Goal: Task Accomplishment & Management: Use online tool/utility

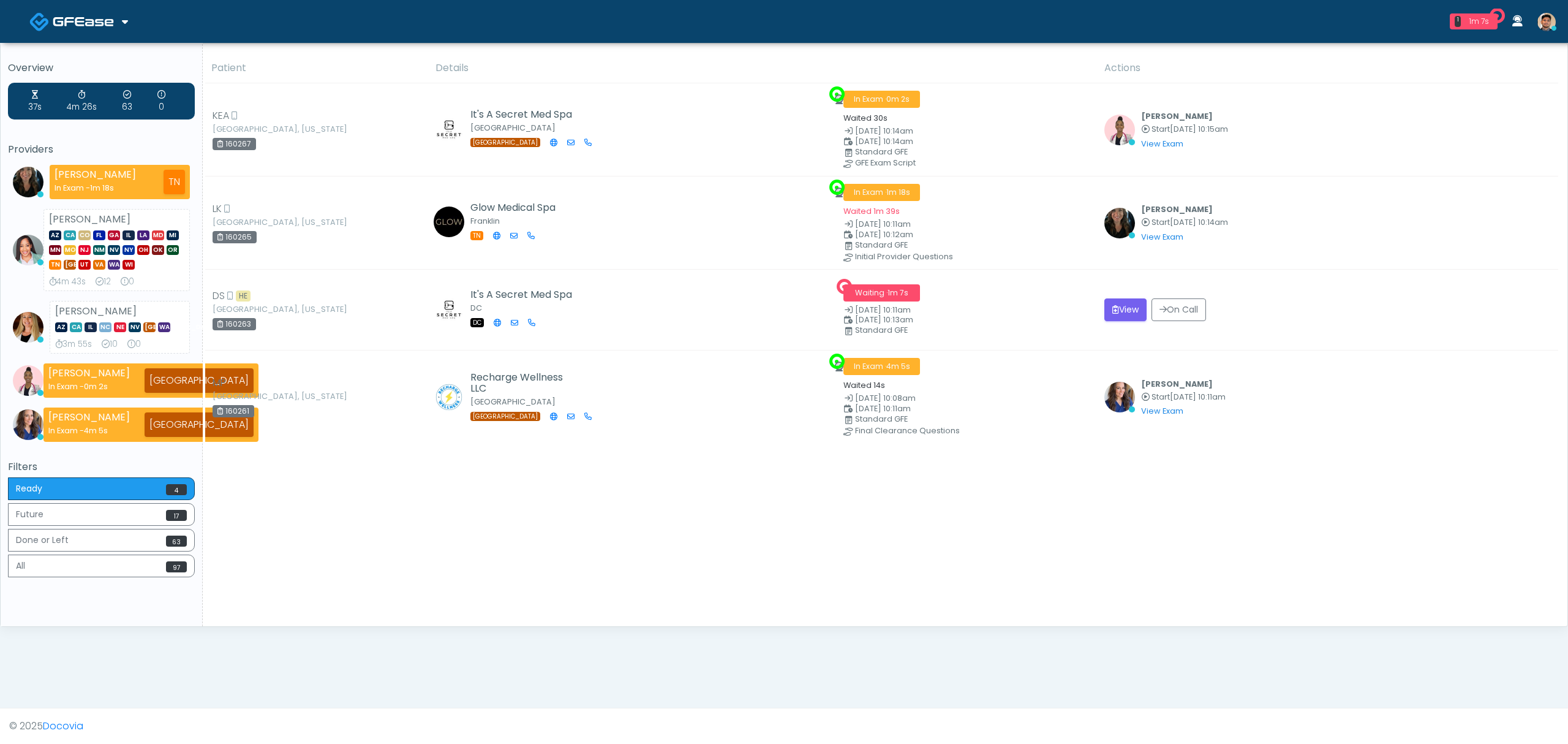
click at [114, 15] on span at bounding box center [85, 20] width 64 height 17
click at [96, 64] on link "Docovia Staffing" at bounding box center [84, 63] width 127 height 29
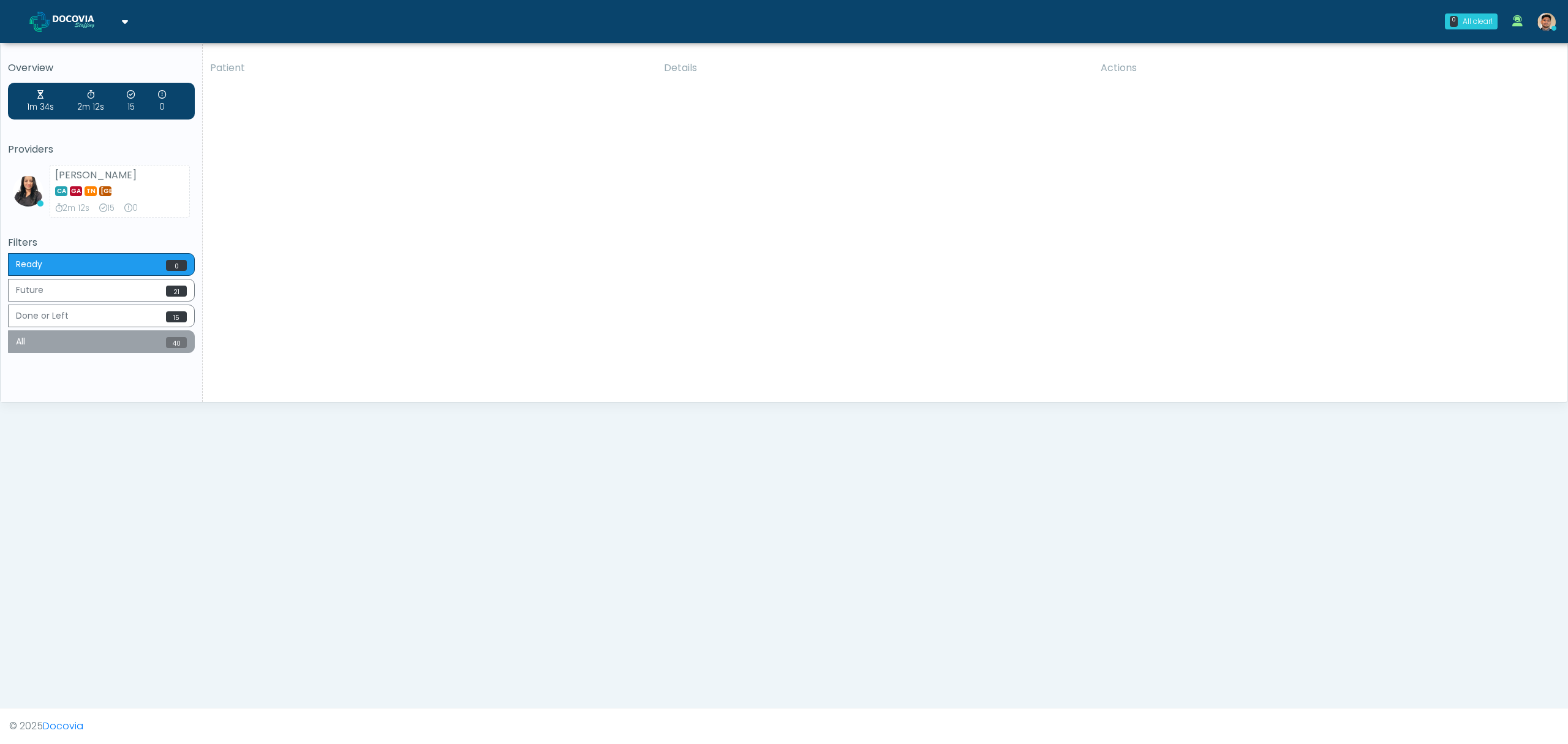
click at [114, 352] on button "All 40" at bounding box center [101, 341] width 187 height 23
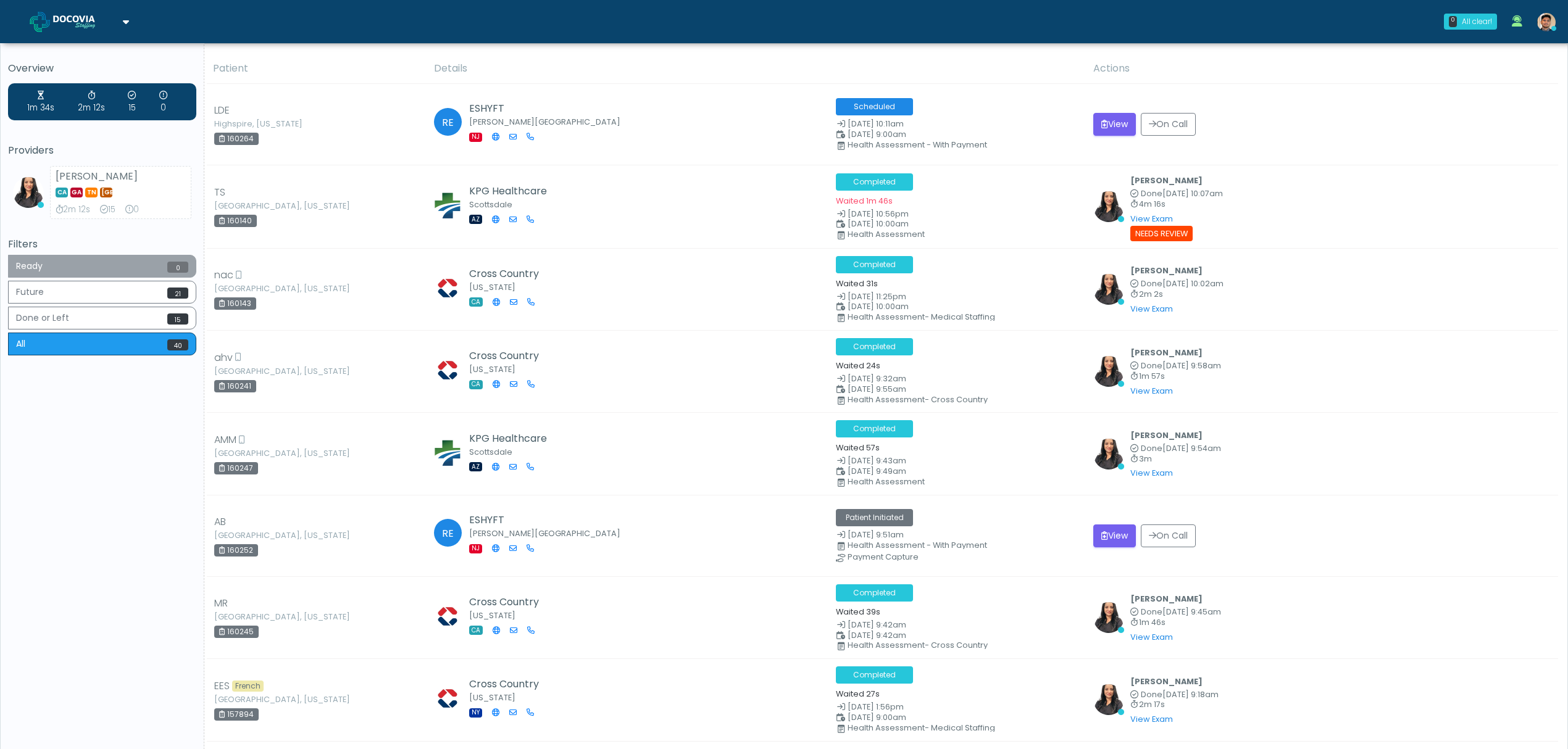
click at [97, 277] on button "Ready 0" at bounding box center [102, 266] width 188 height 23
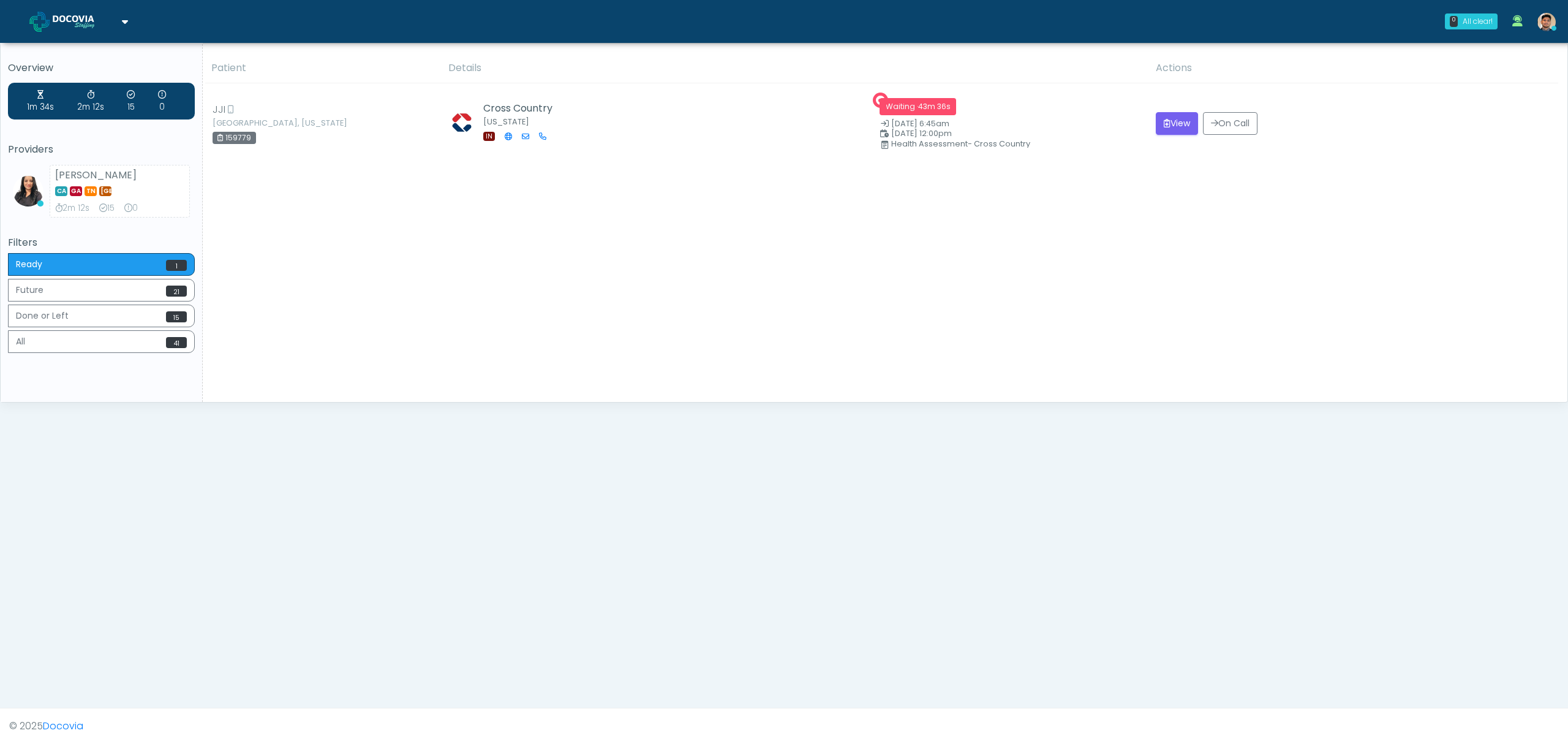
click at [1025, 236] on div "Patient Details Actions JJI Uniondale, Indiana 159779 Cross Country Indiana IN …" at bounding box center [880, 227] width 1356 height 348
click at [557, 265] on div "Patient Details Actions JJI Uniondale, Indiana 159779 Cross Country Indiana IN …" at bounding box center [880, 227] width 1356 height 348
click at [731, 339] on div "Patient Details Actions JJI Uniondale, Indiana 159779 Cross Country Indiana IN …" at bounding box center [880, 227] width 1356 height 348
click at [242, 143] on div "159779" at bounding box center [234, 137] width 44 height 12
click at [244, 139] on div "159779" at bounding box center [234, 137] width 44 height 12
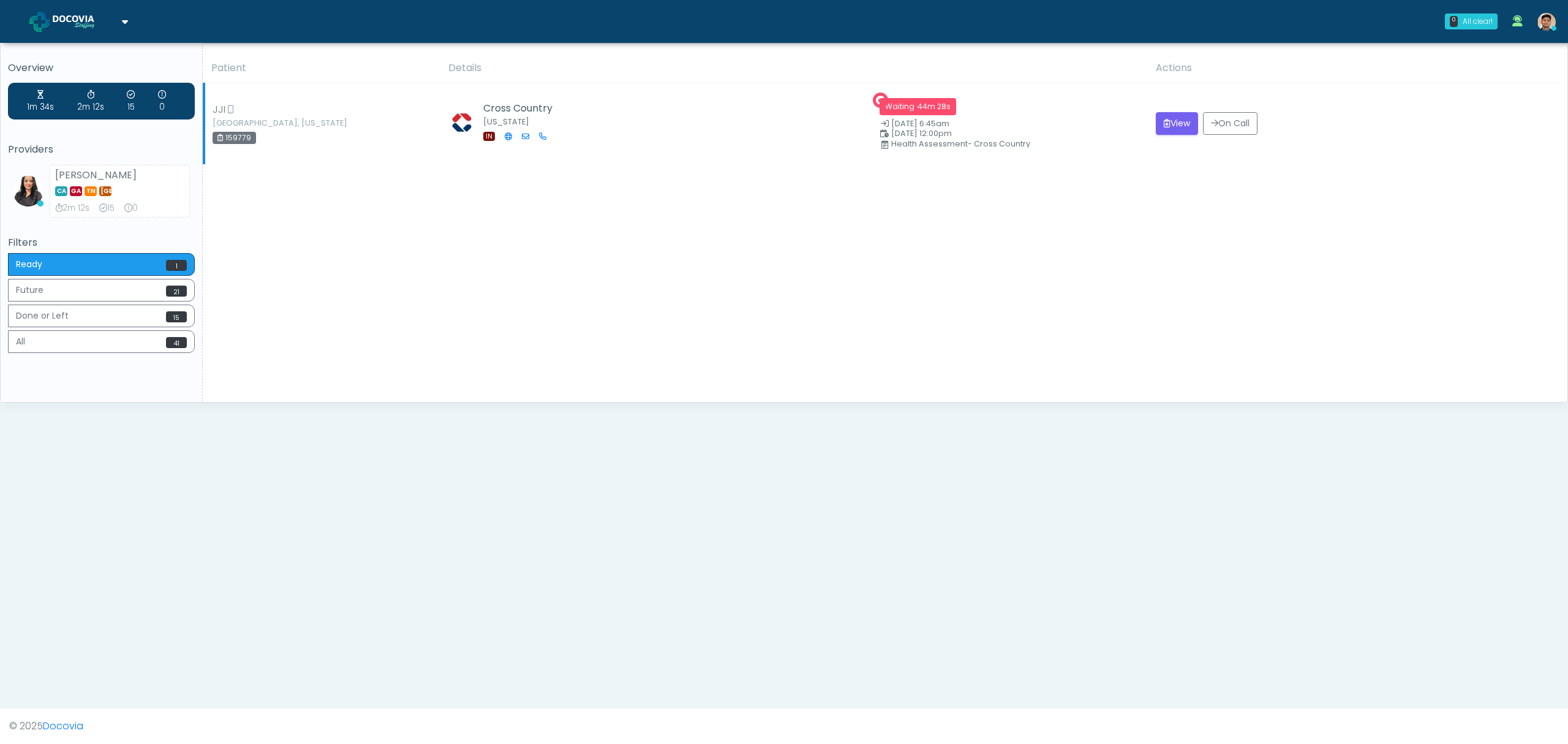
click at [244, 139] on div "159779" at bounding box center [234, 137] width 44 height 12
copy div "159779"
click at [485, 373] on div "Patient Details Actions JJI Uniondale, Indiana 159779 Cross Country Indiana IN …" at bounding box center [880, 227] width 1356 height 348
click at [654, 366] on div "Patient Details Actions JJI Uniondale, Indiana 159779 Cross Country Indiana IN …" at bounding box center [880, 227] width 1356 height 348
click at [842, 318] on div "Patient Details Actions JJI Uniondale, Indiana 159779 Cross Country Indiana IN …" at bounding box center [880, 227] width 1356 height 348
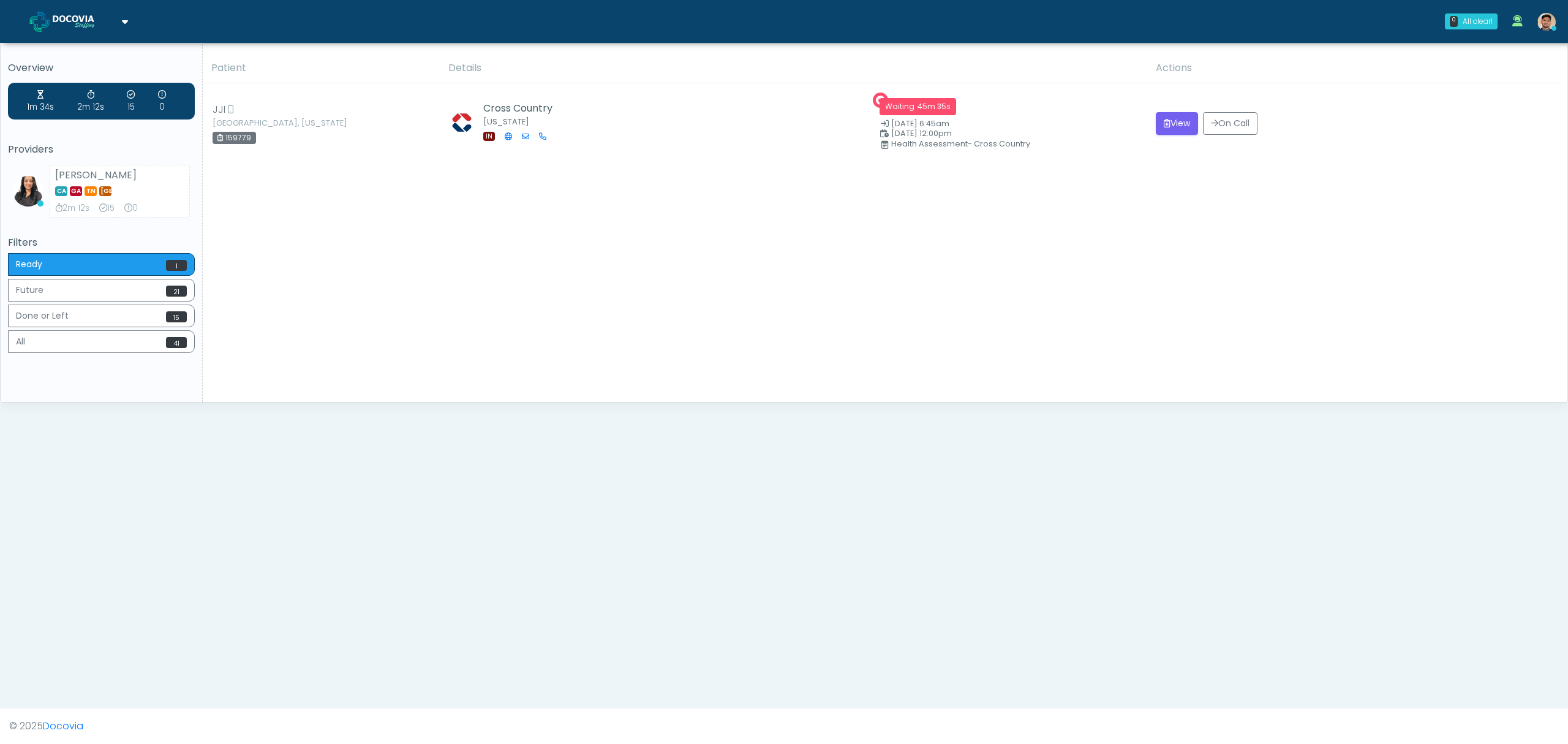
drag, startPoint x: 1096, startPoint y: 399, endPoint x: 1086, endPoint y: 428, distance: 30.7
click at [1096, 399] on div "Patient Details Actions JJI Uniondale, Indiana 159779 Cross Country Indiana IN …" at bounding box center [880, 227] width 1356 height 348
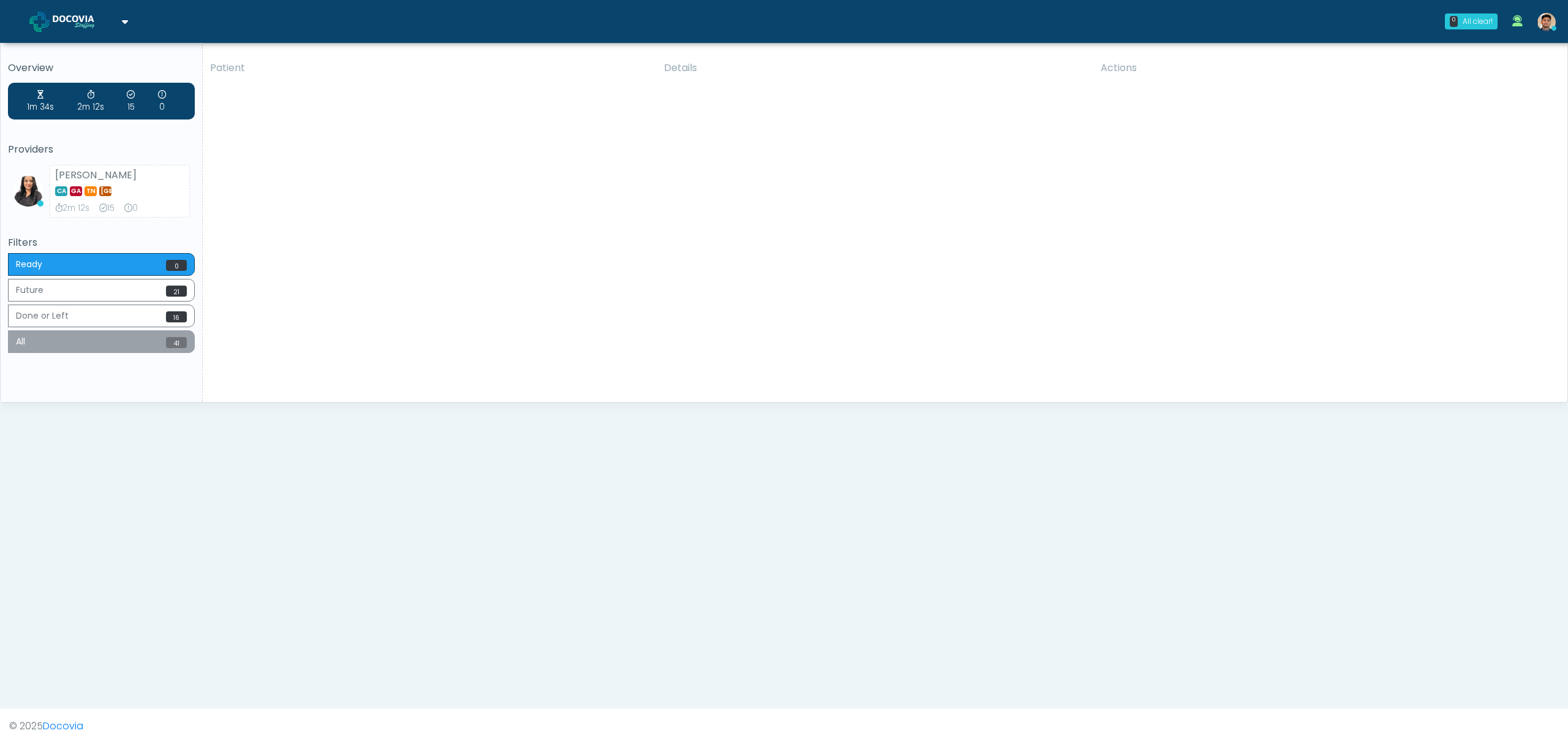
click at [62, 346] on button "All 41" at bounding box center [101, 341] width 187 height 23
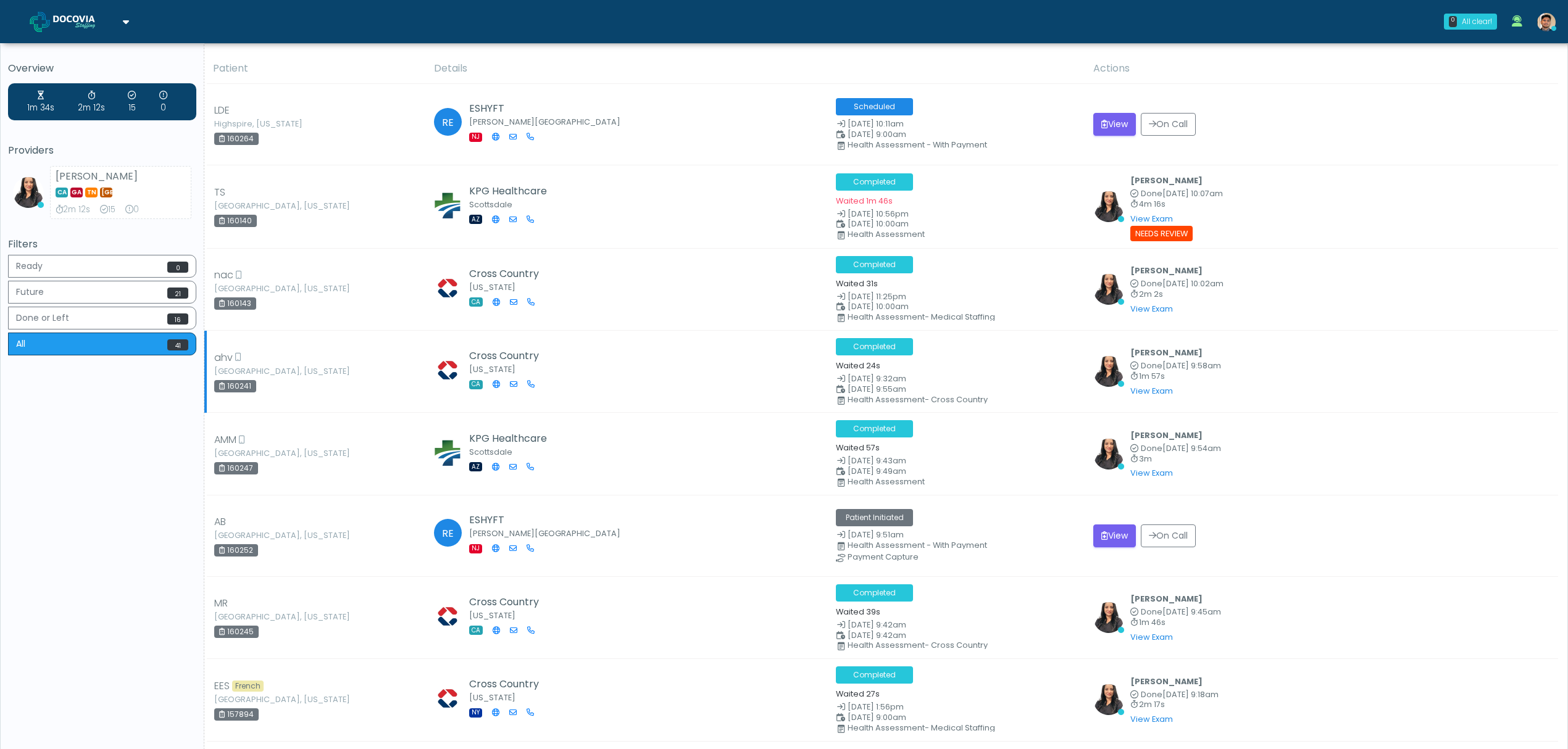
click at [704, 360] on td "Cross Country California CA" at bounding box center [627, 371] width 402 height 82
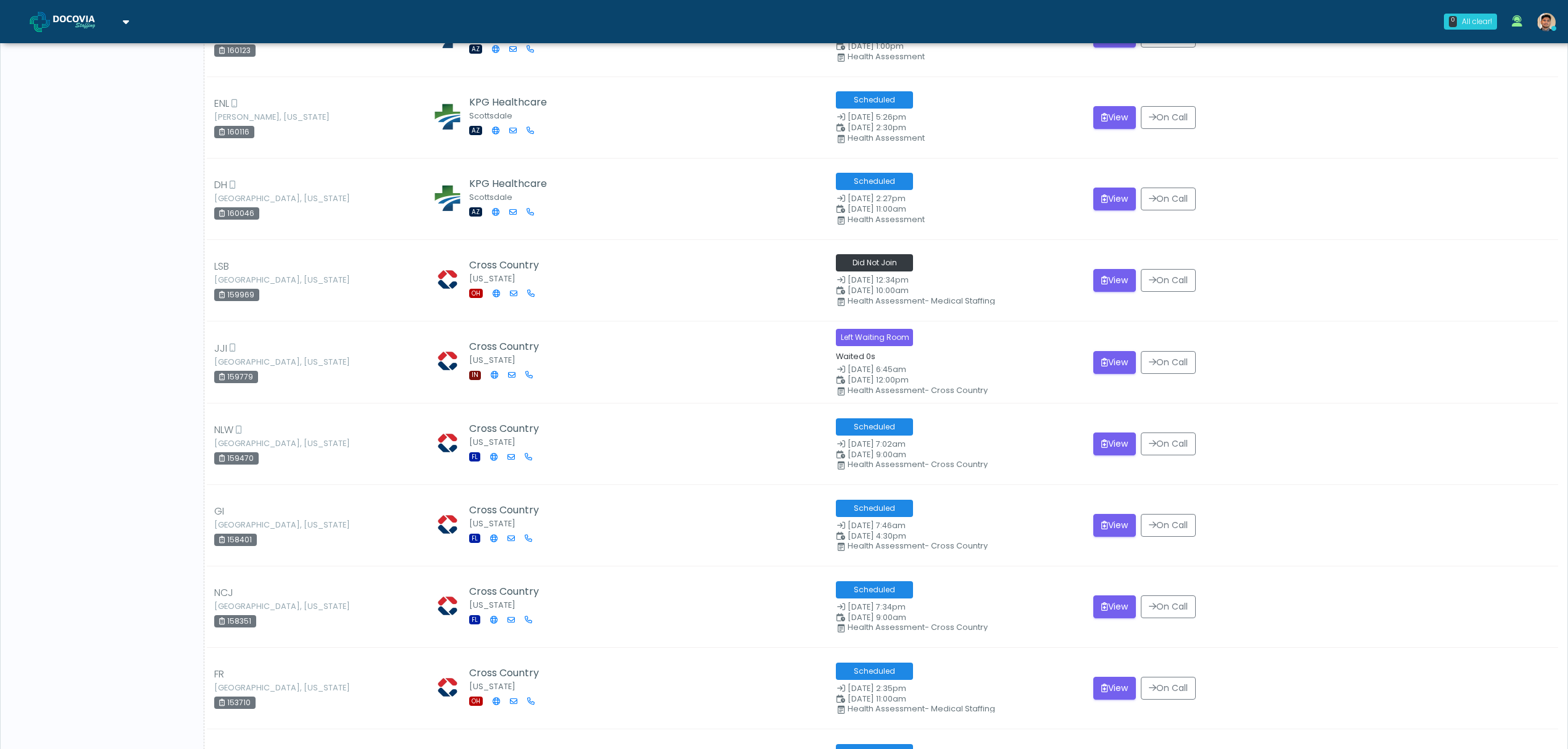
click at [704, 360] on td "Cross Country Indiana IN" at bounding box center [627, 362] width 402 height 82
click at [1107, 358] on button "View" at bounding box center [1114, 362] width 43 height 23
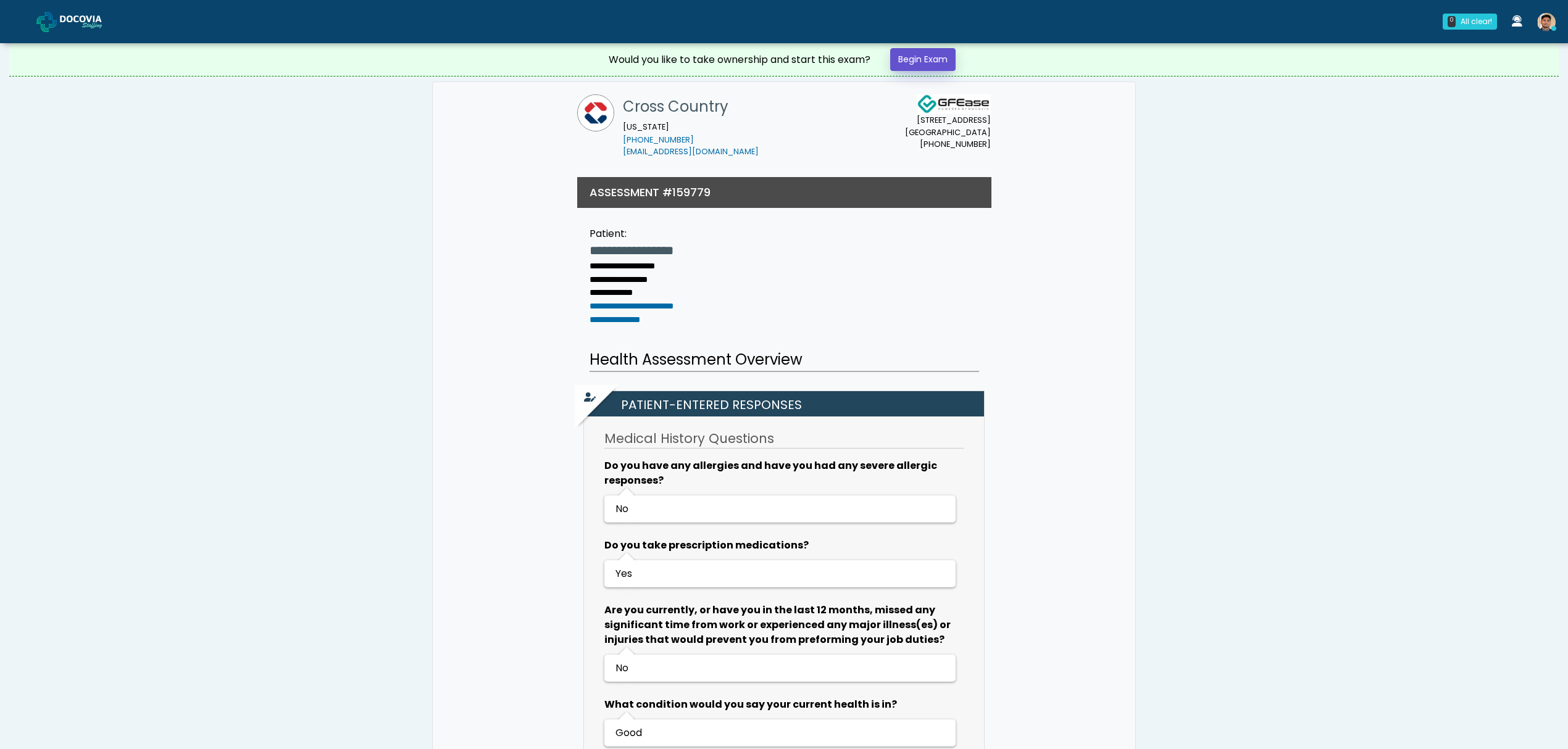
click at [917, 58] on link "Begin Exam" at bounding box center [922, 59] width 65 height 23
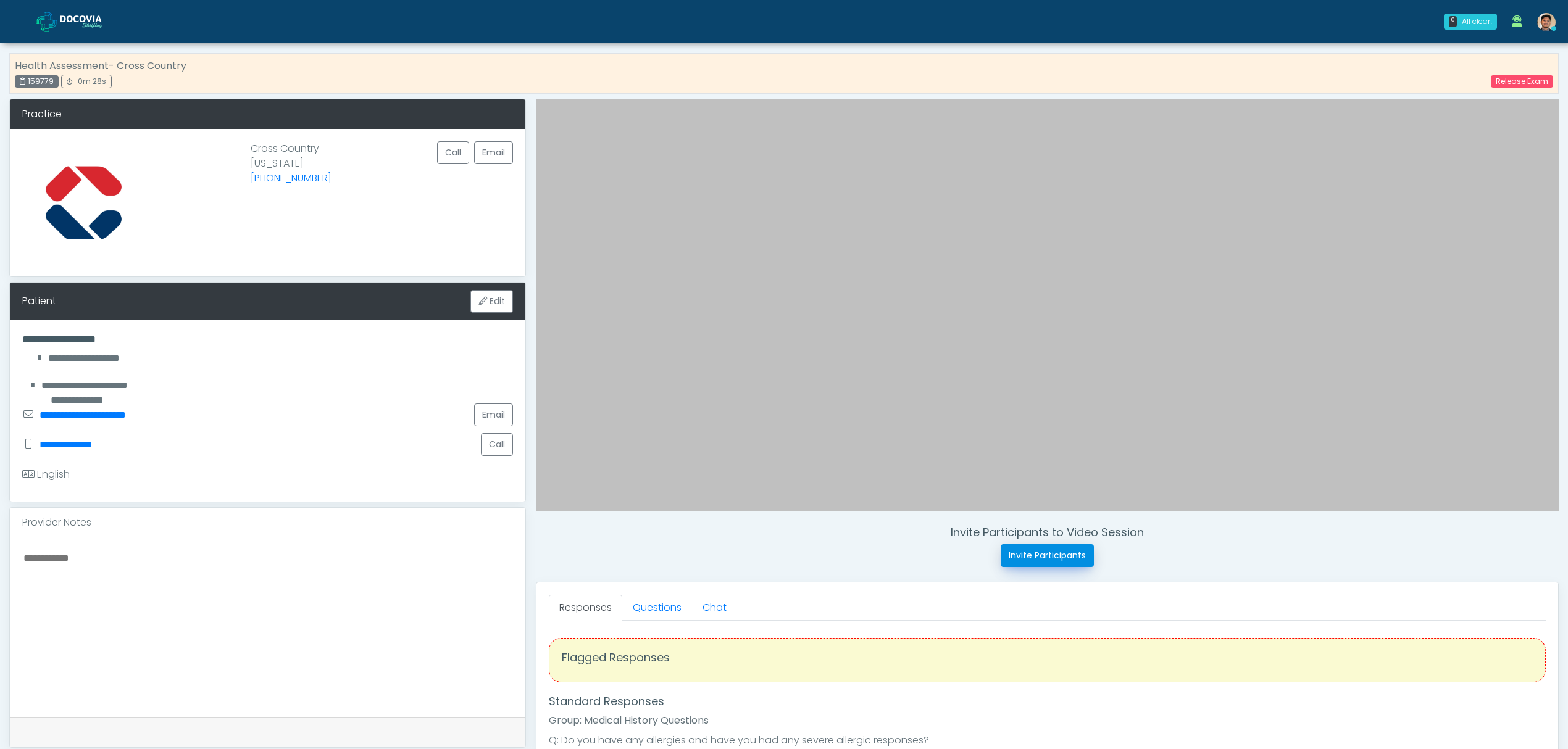
click at [1030, 554] on button "Invite Participants" at bounding box center [1047, 555] width 93 height 23
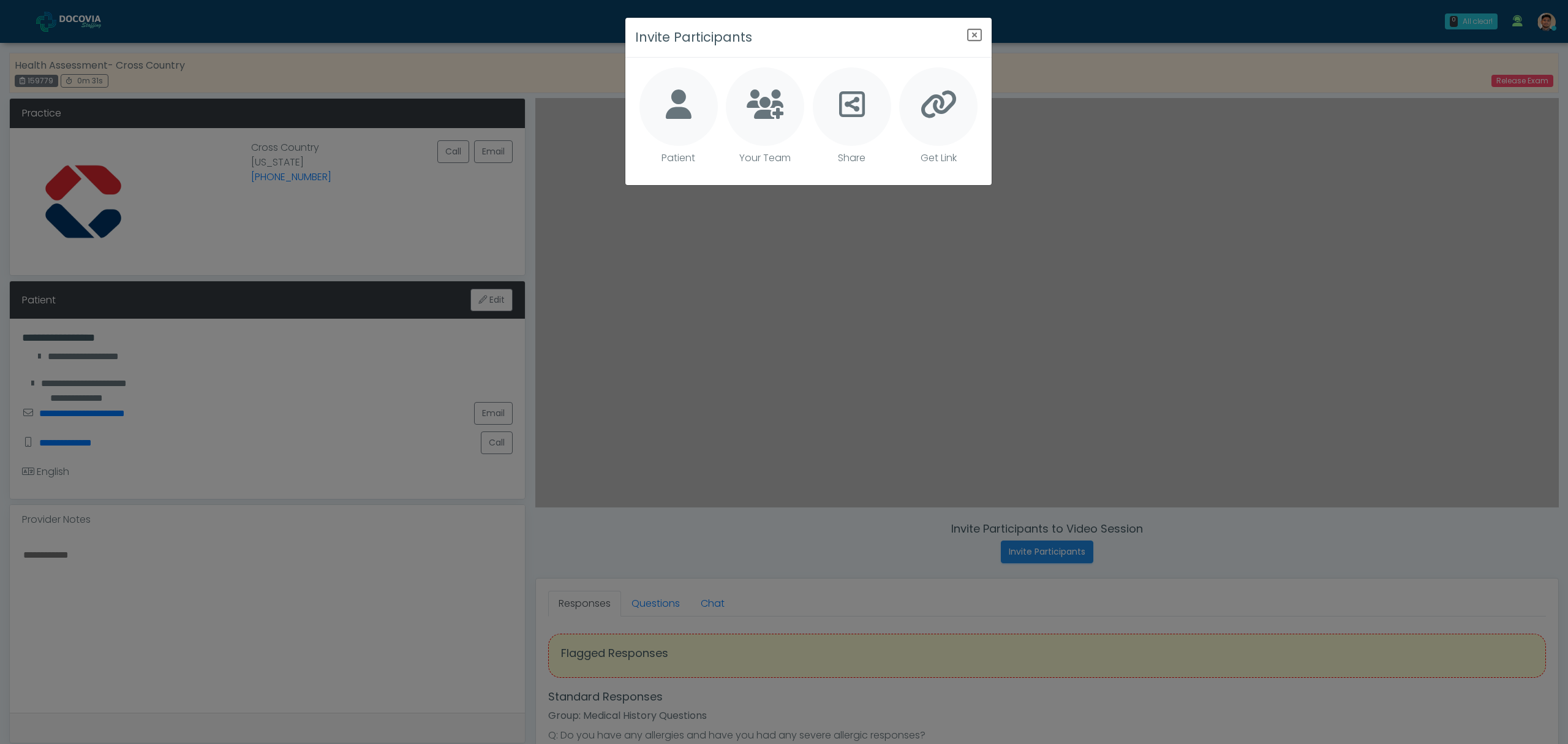
click at [676, 114] on icon at bounding box center [678, 104] width 26 height 29
type textarea "**********"
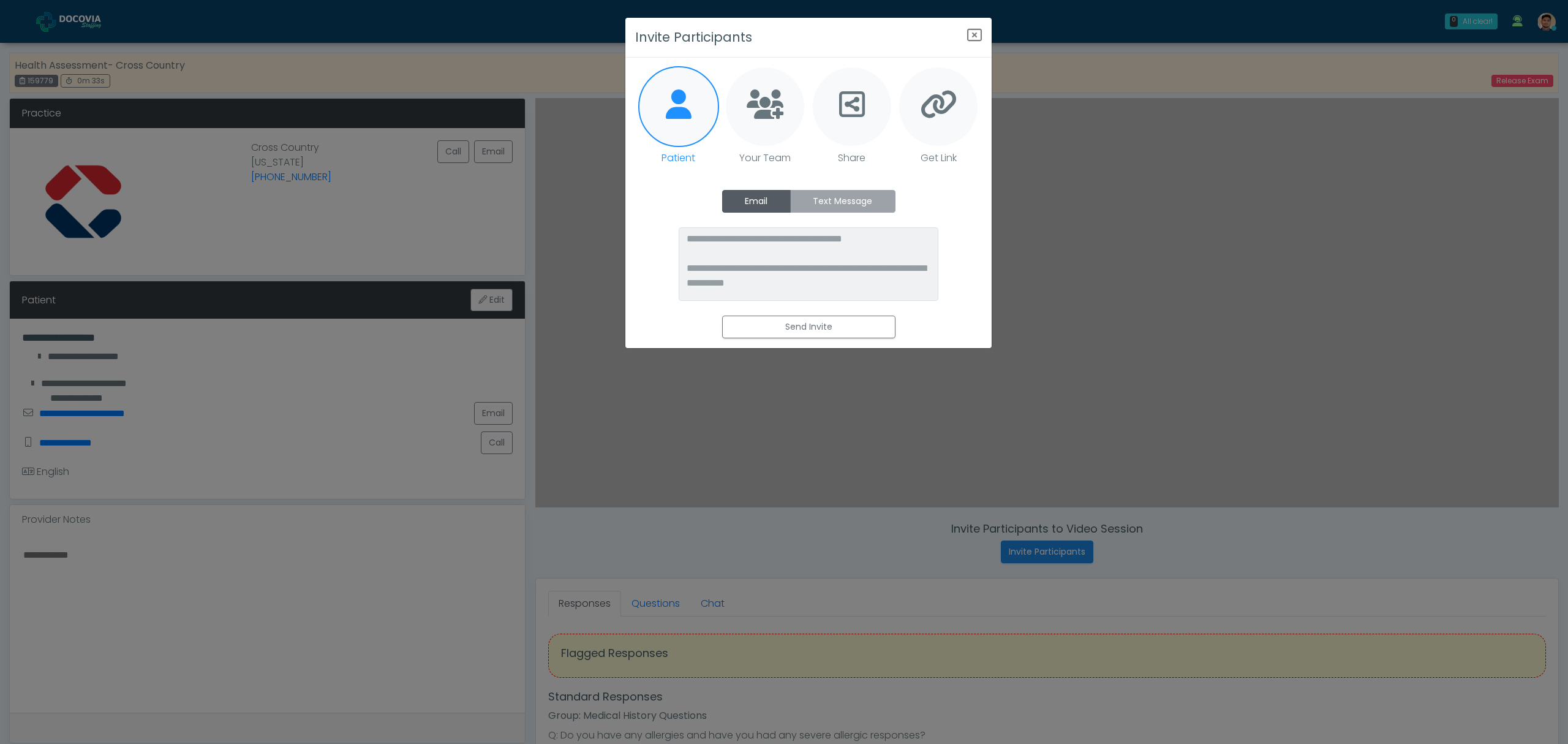
click at [820, 199] on label "Text Message" at bounding box center [843, 201] width 105 height 23
click at [839, 332] on button "Send Invite" at bounding box center [808, 326] width 173 height 23
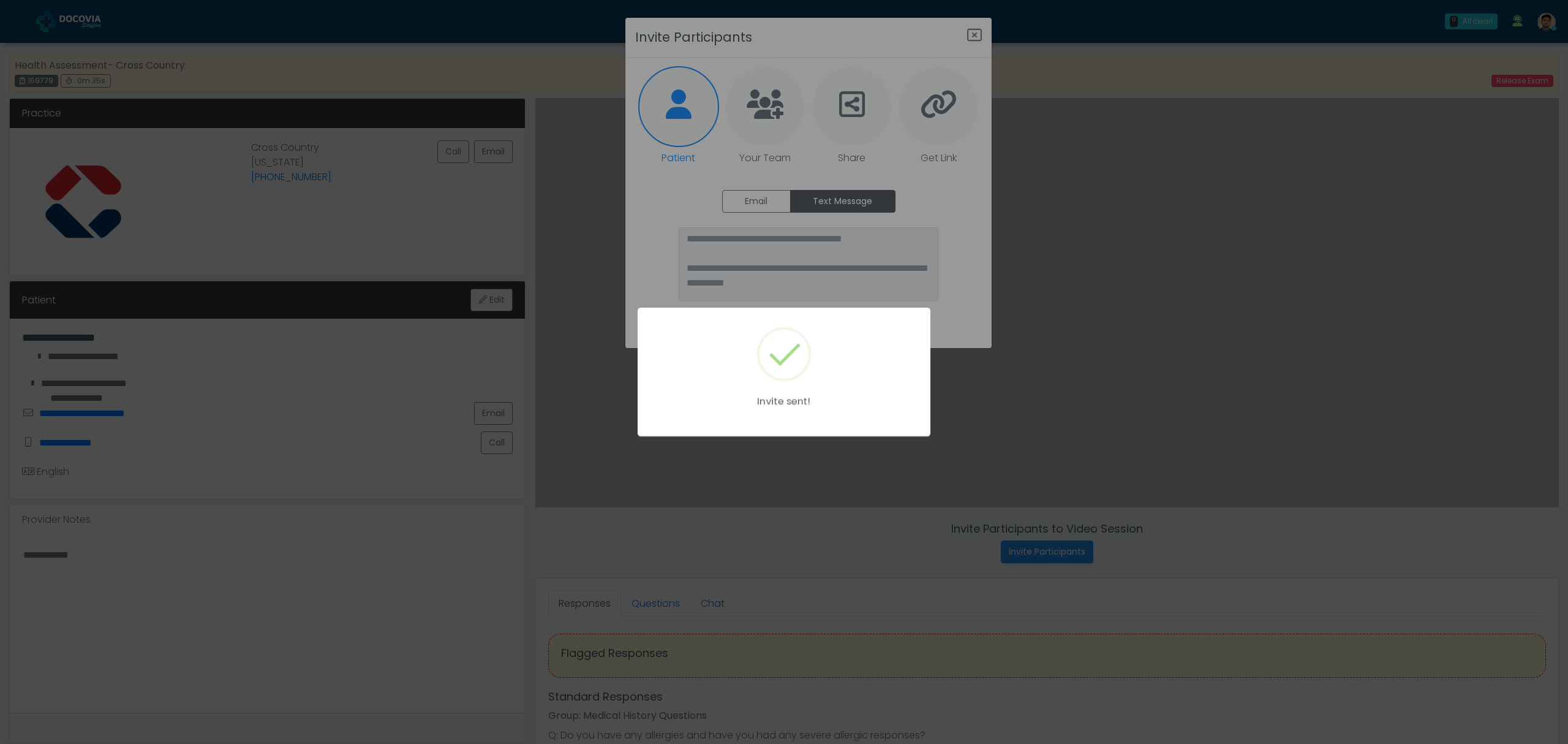
click at [672, 200] on div "Invite sent!" at bounding box center [784, 372] width 1568 height 744
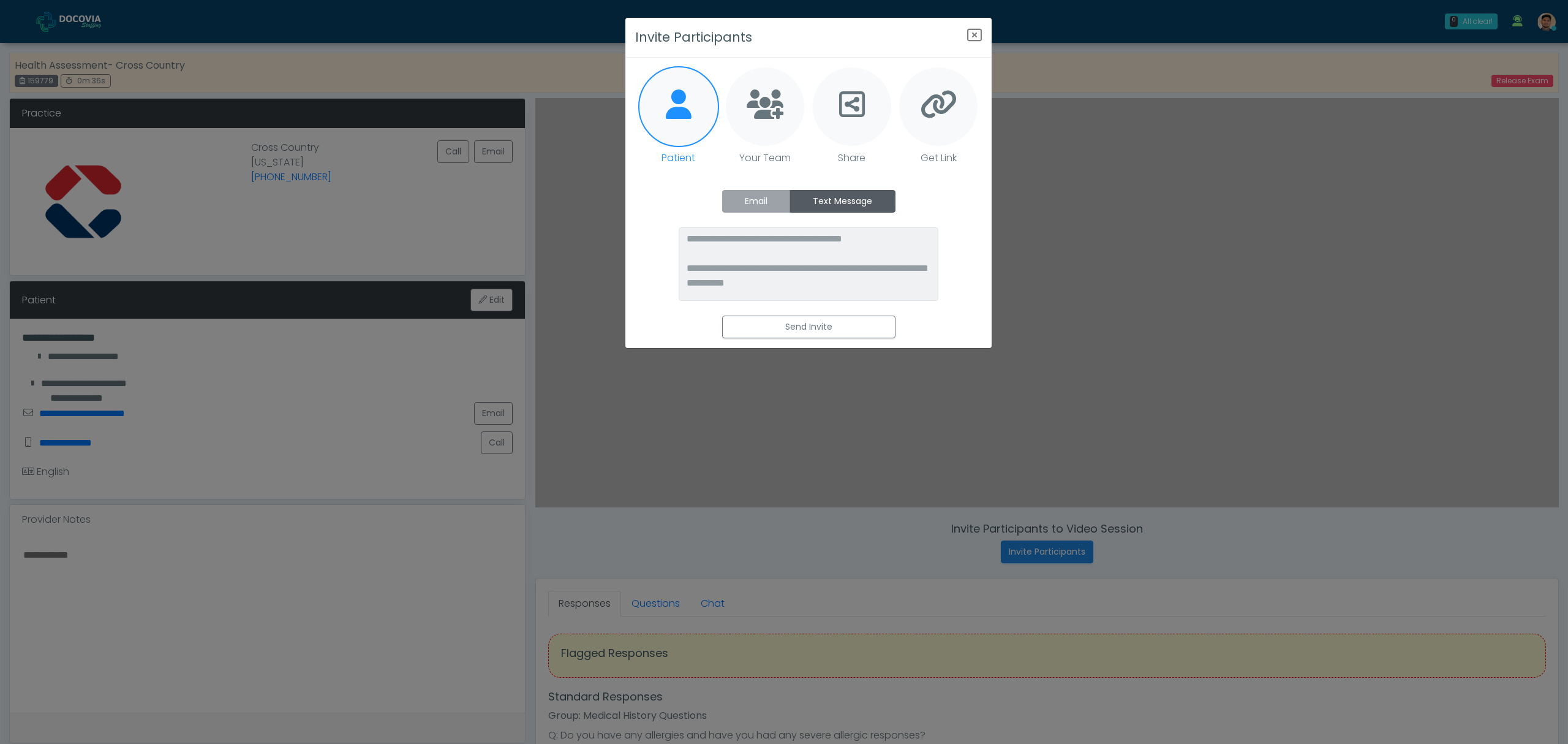
click at [735, 208] on label "Email" at bounding box center [756, 201] width 69 height 23
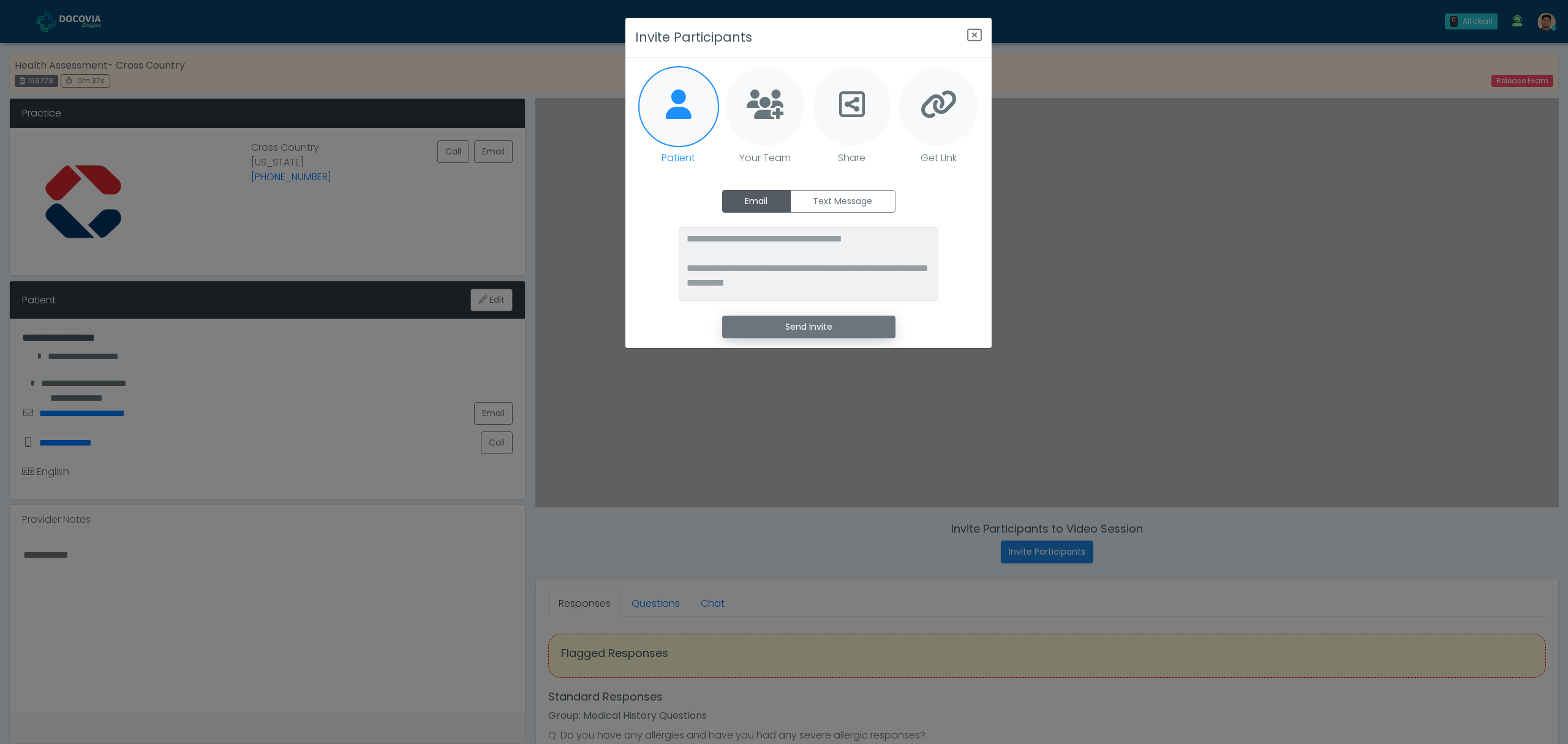
click at [784, 329] on button "Send Invite" at bounding box center [808, 326] width 173 height 23
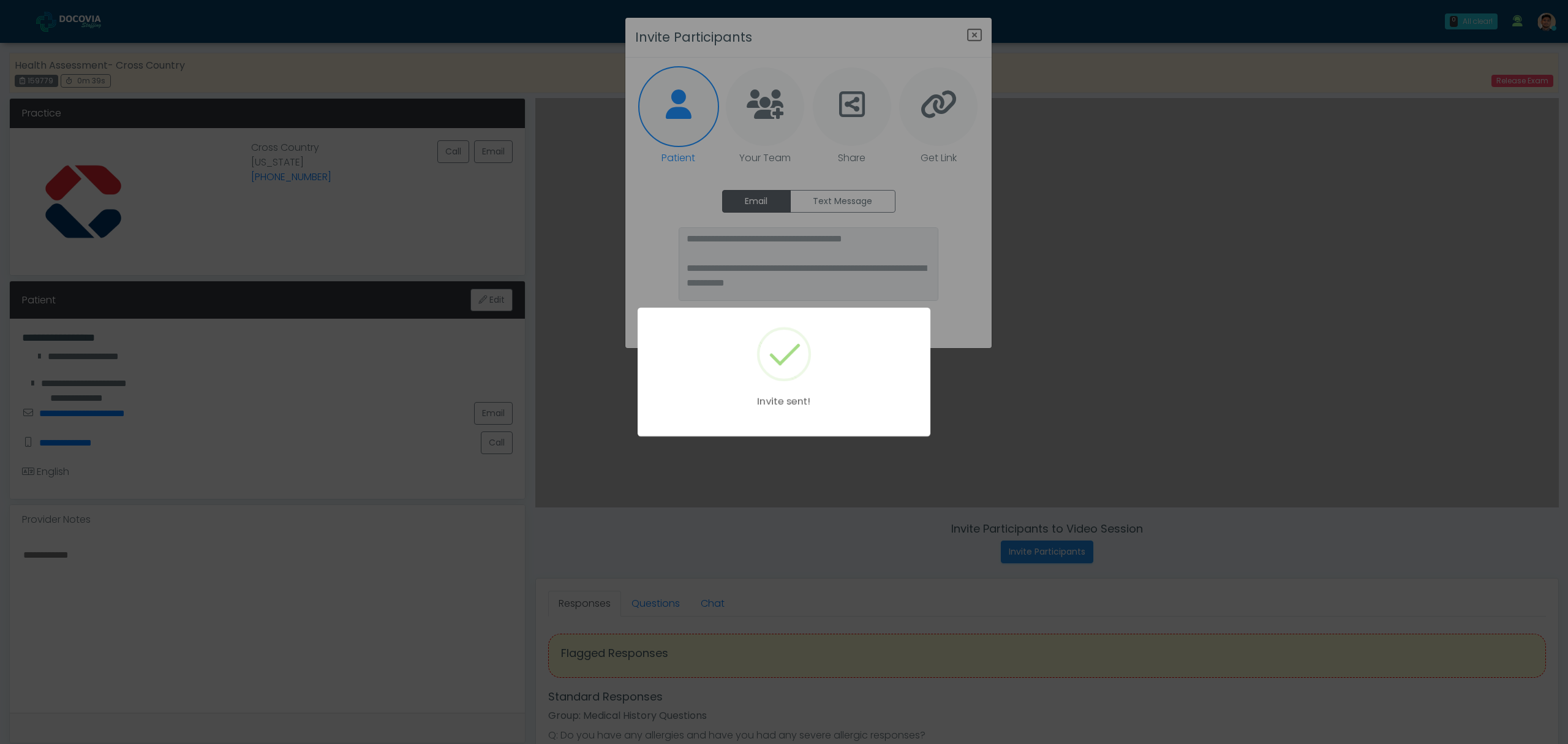
click at [929, 291] on div "Invite sent!" at bounding box center [784, 372] width 1568 height 744
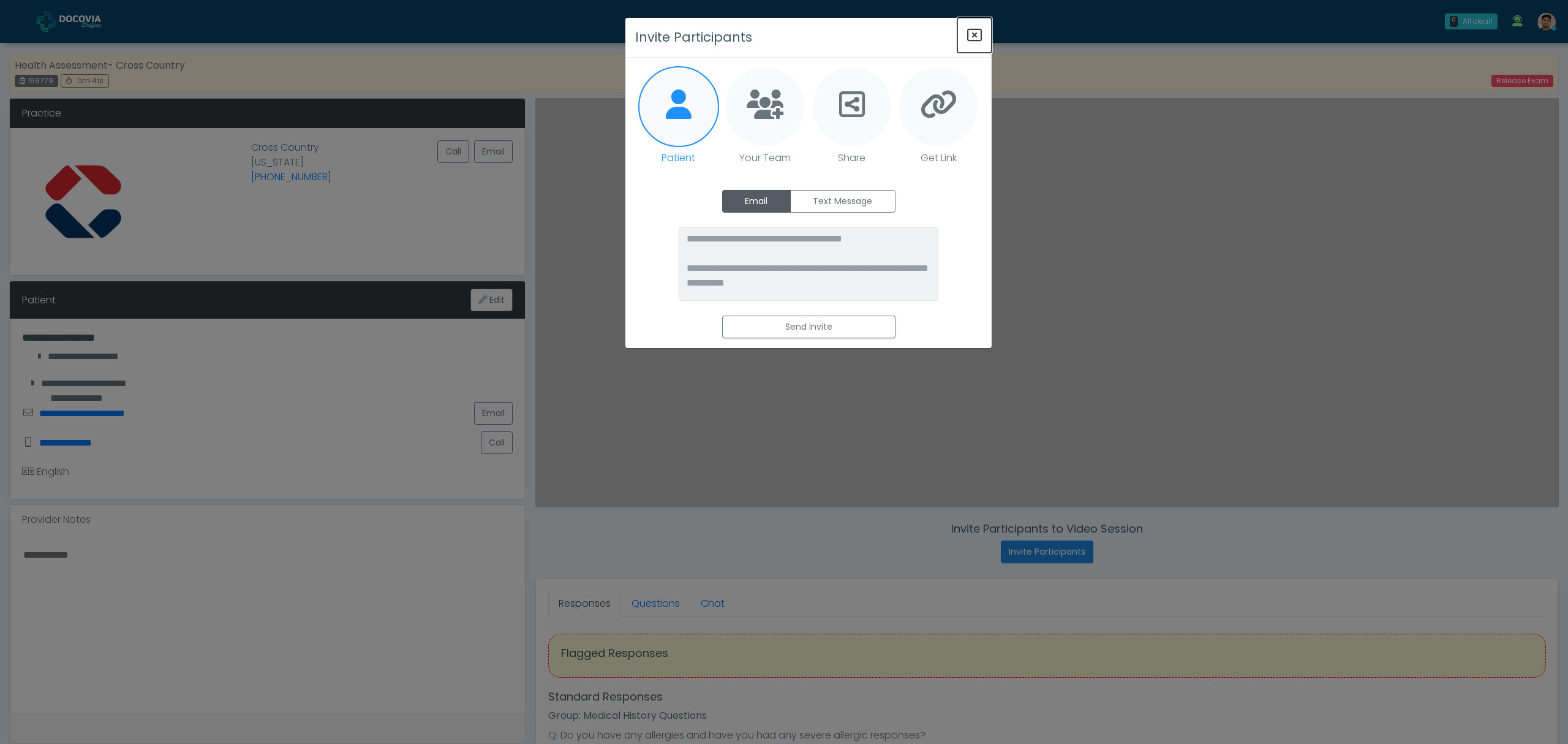
click at [974, 33] on icon "Close" at bounding box center [975, 35] width 15 height 15
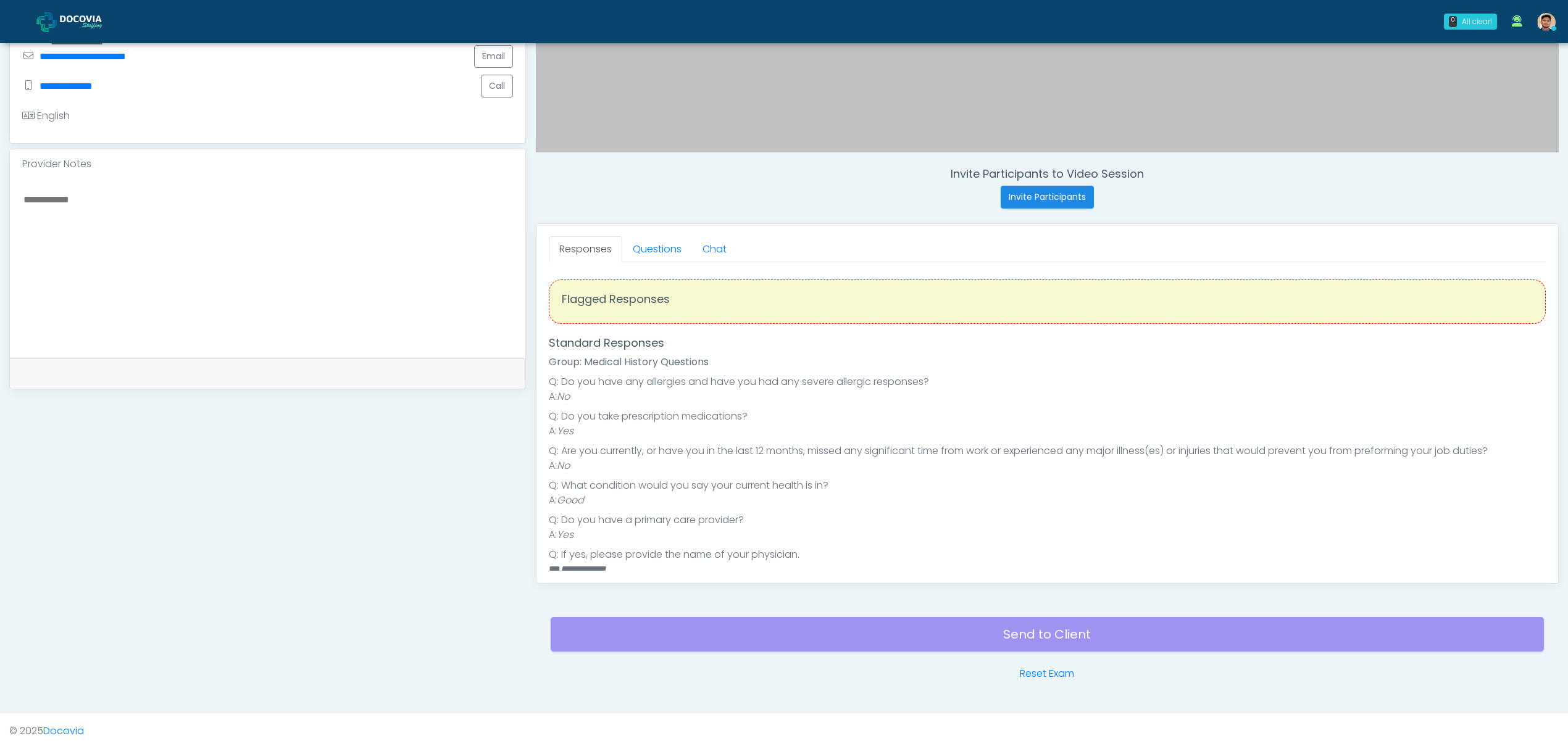
scroll to position [361, 0]
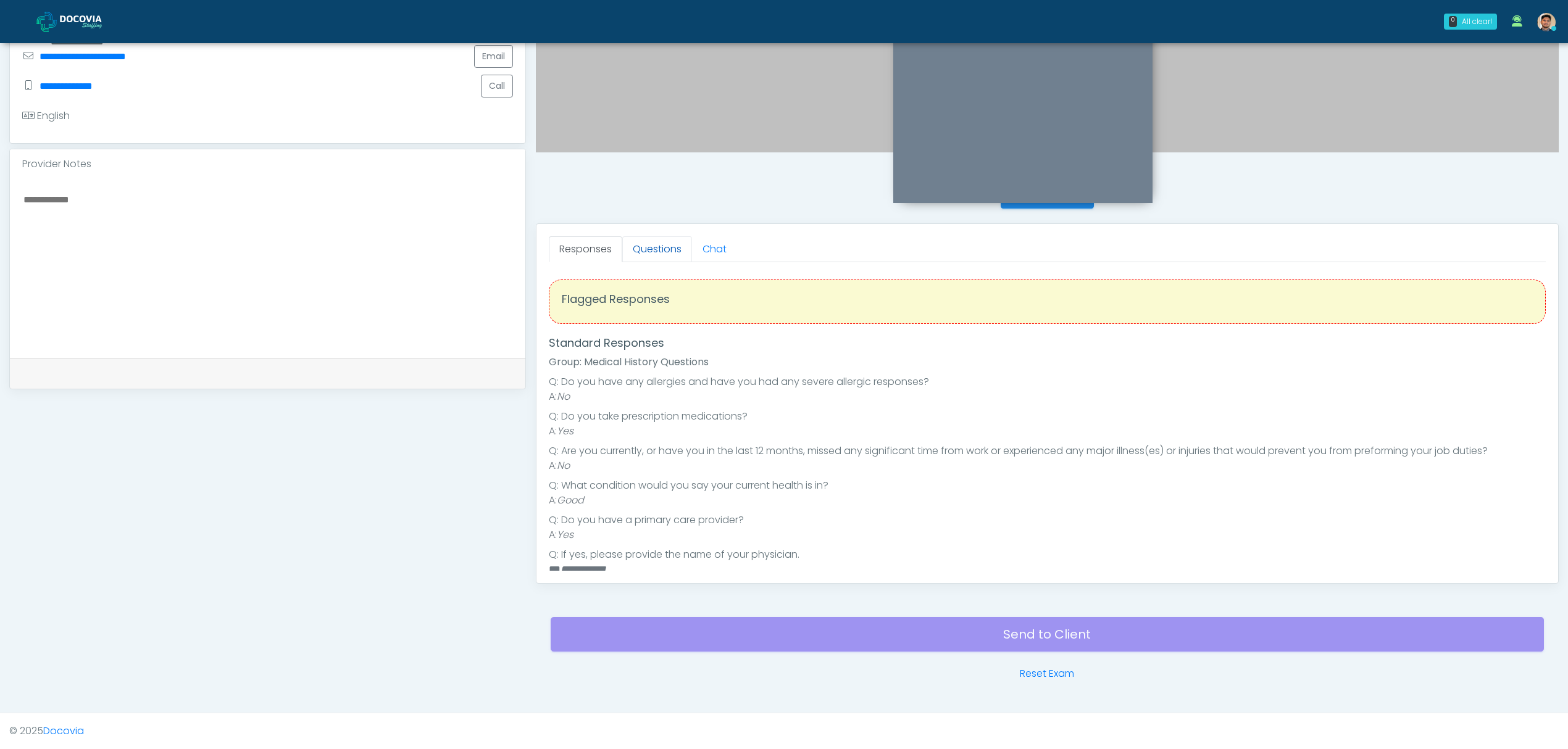
click at [650, 236] on link "Questions" at bounding box center [657, 248] width 70 height 26
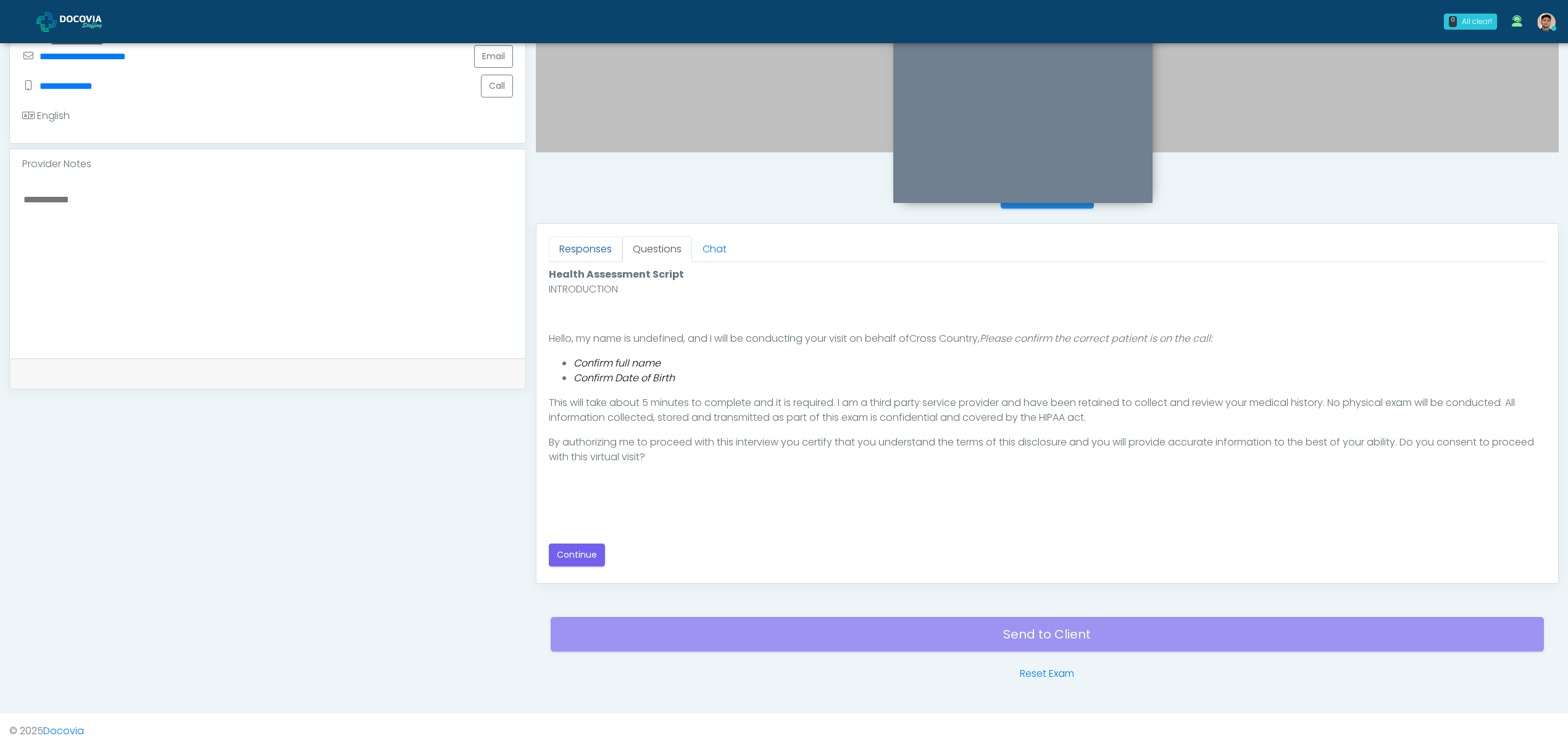
click at [591, 249] on link "Responses" at bounding box center [585, 248] width 74 height 26
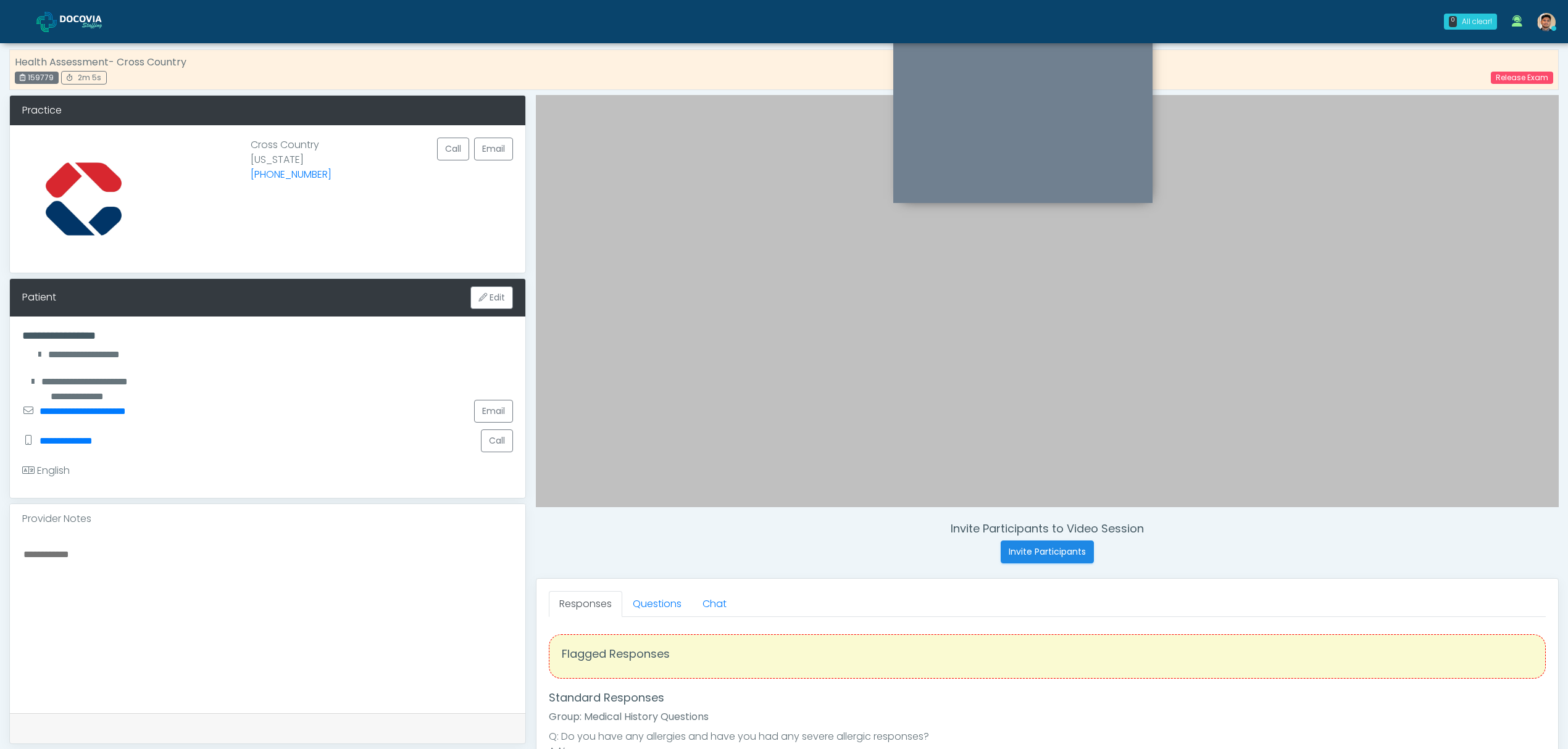
scroll to position [0, 0]
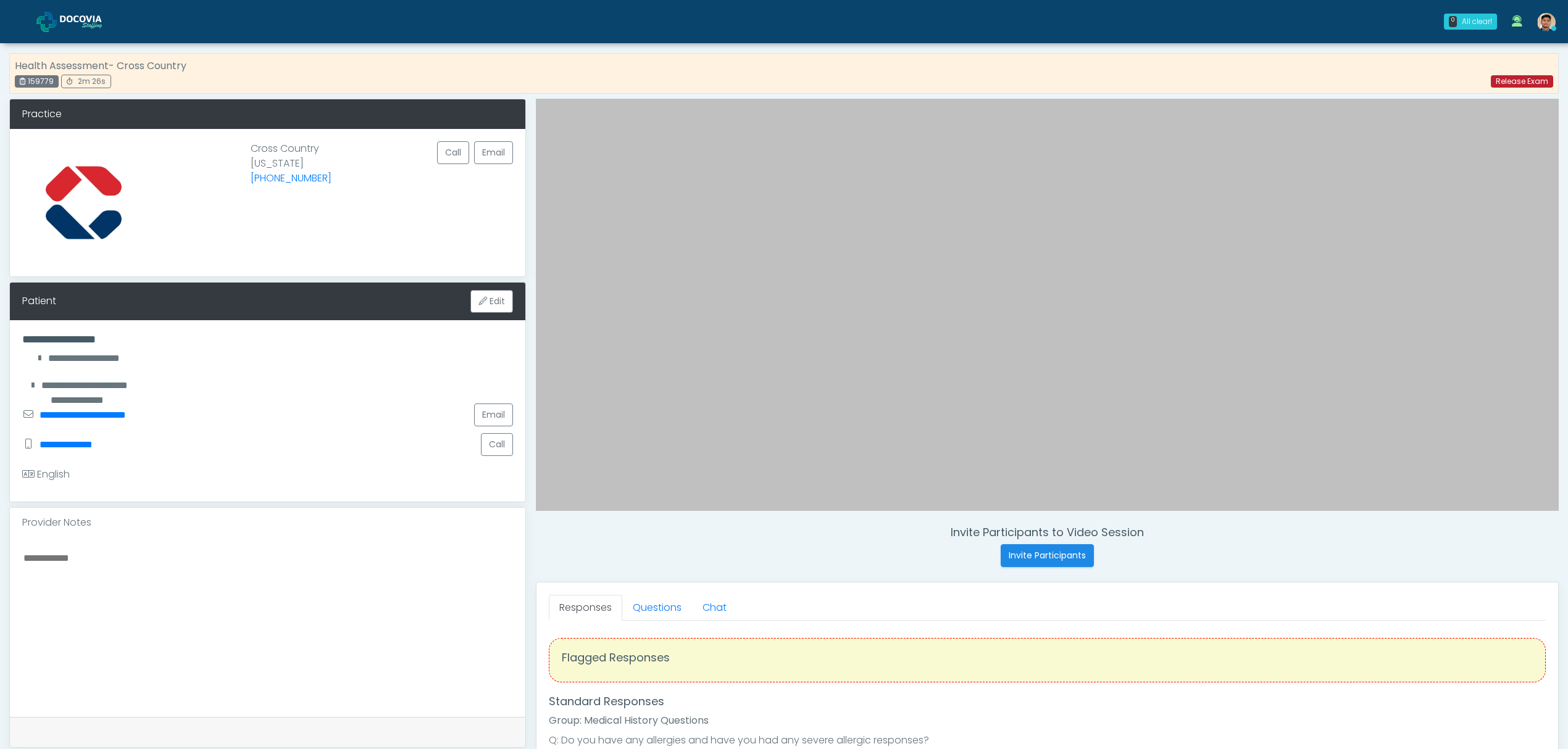
click at [1519, 86] on link "Release Exam" at bounding box center [1522, 81] width 63 height 12
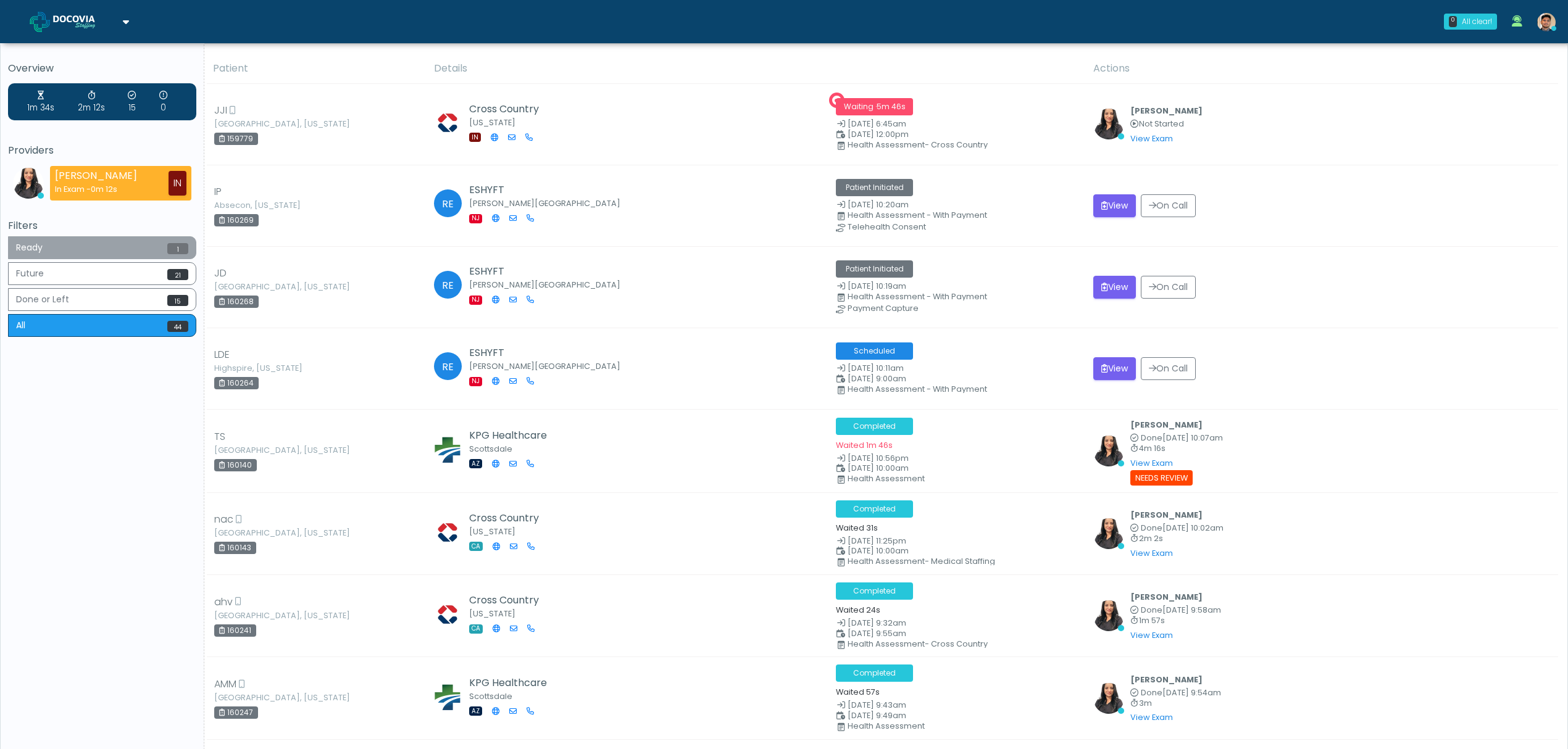
click at [51, 250] on button "Ready 1" at bounding box center [102, 247] width 188 height 23
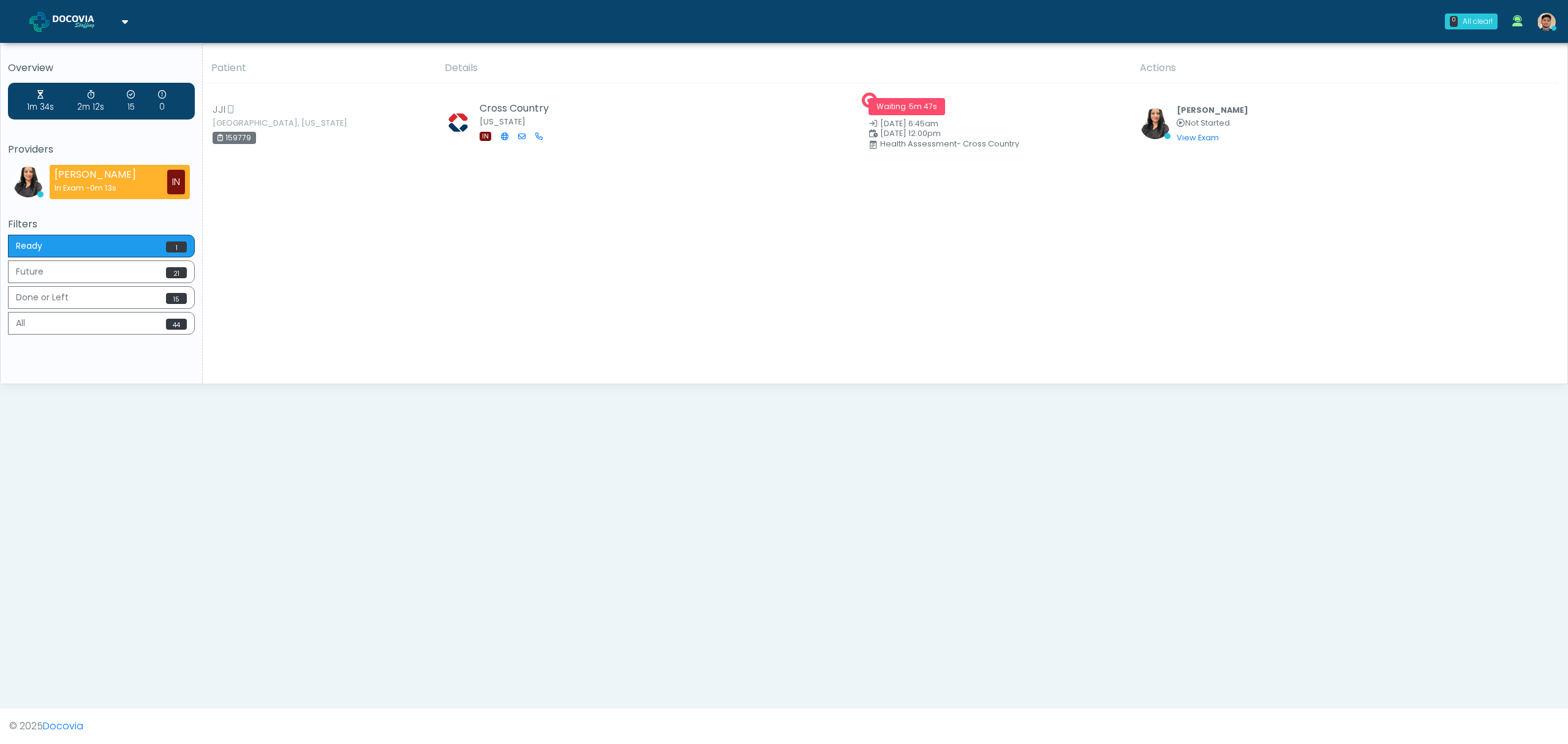
click at [941, 296] on div "Patient Details Actions JJI [GEOGRAPHIC_DATA], [US_STATE] 159779 Cross Country …" at bounding box center [880, 218] width 1356 height 330
